Goal: Book appointment/travel/reservation

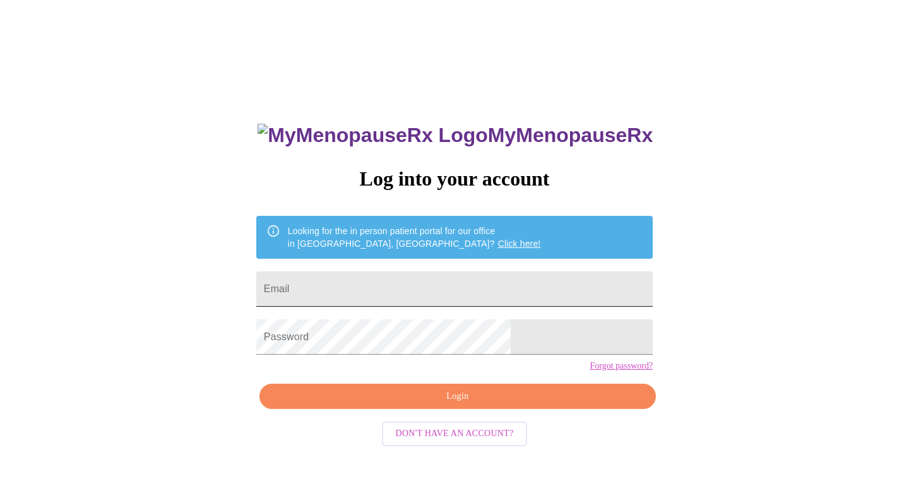
click at [473, 293] on input "Email" at bounding box center [454, 288] width 396 height 35
type input "[EMAIL_ADDRESS][DOMAIN_NAME]"
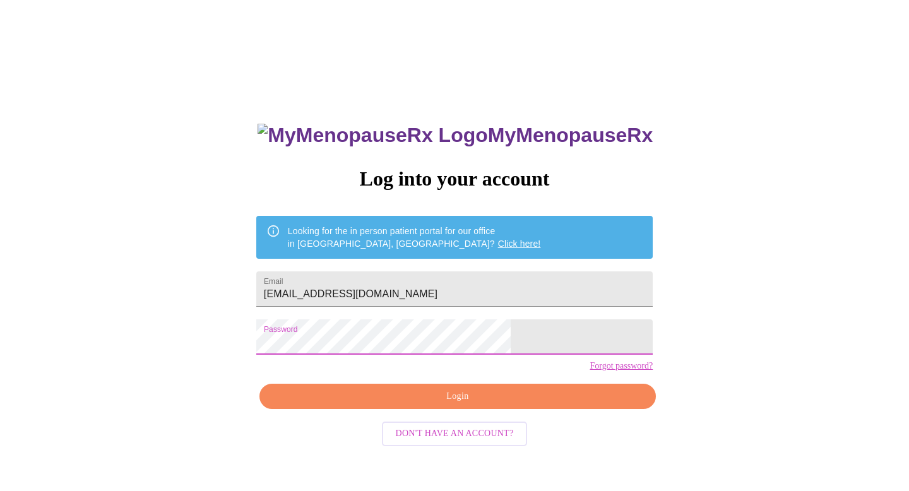
click at [472, 405] on span "Login" at bounding box center [457, 397] width 367 height 16
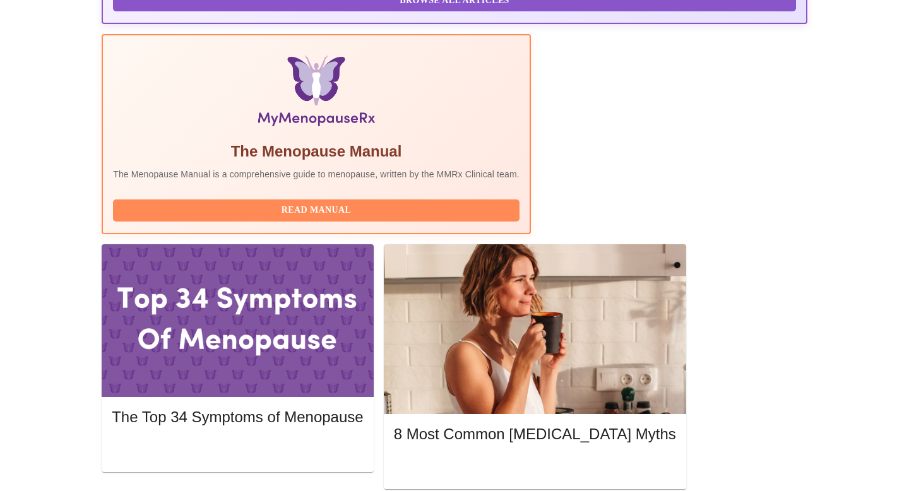
scroll to position [372, 0]
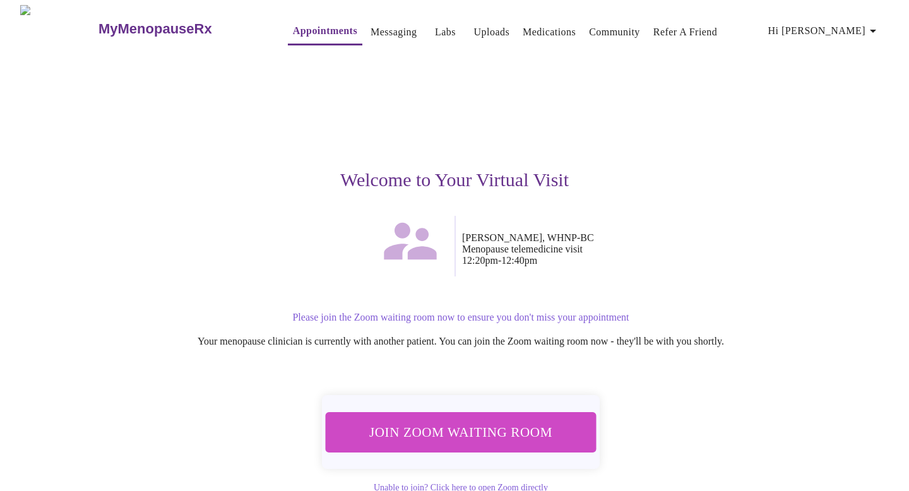
click at [448, 441] on button "Join Zoom Waiting Room" at bounding box center [460, 432] width 271 height 40
